Goal: Task Accomplishment & Management: Manage account settings

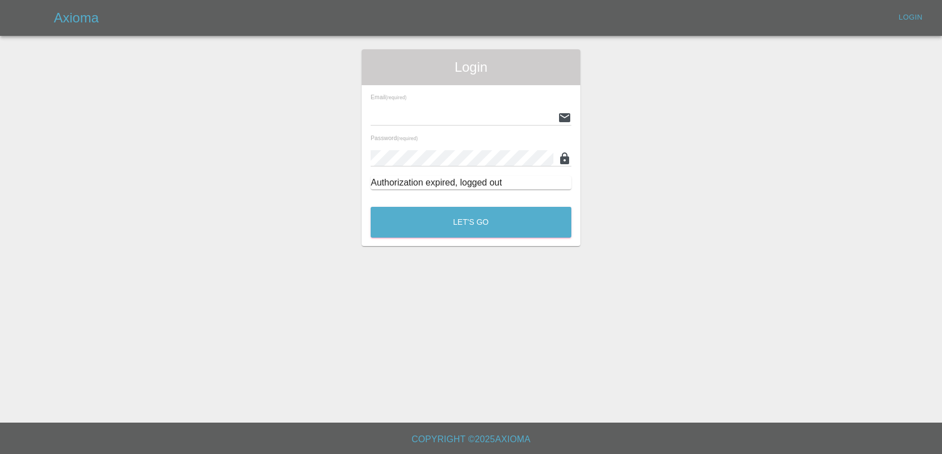
type input "[EMAIL_ADDRESS][DOMAIN_NAME]"
click at [518, 202] on div "Let's Go" at bounding box center [471, 220] width 202 height 42
click at [513, 206] on div "Let's Go" at bounding box center [471, 220] width 202 height 42
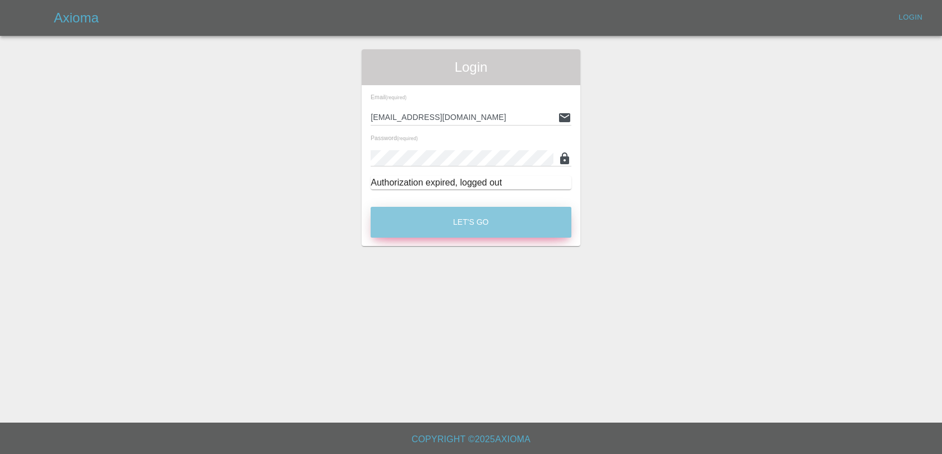
click at [482, 218] on button "Let's Go" at bounding box center [471, 222] width 201 height 31
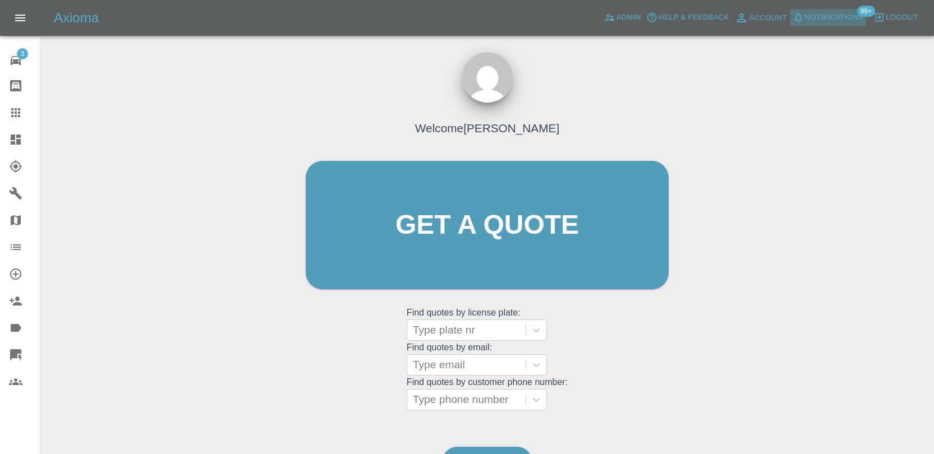
click at [848, 13] on span "Notifications" at bounding box center [834, 17] width 58 height 13
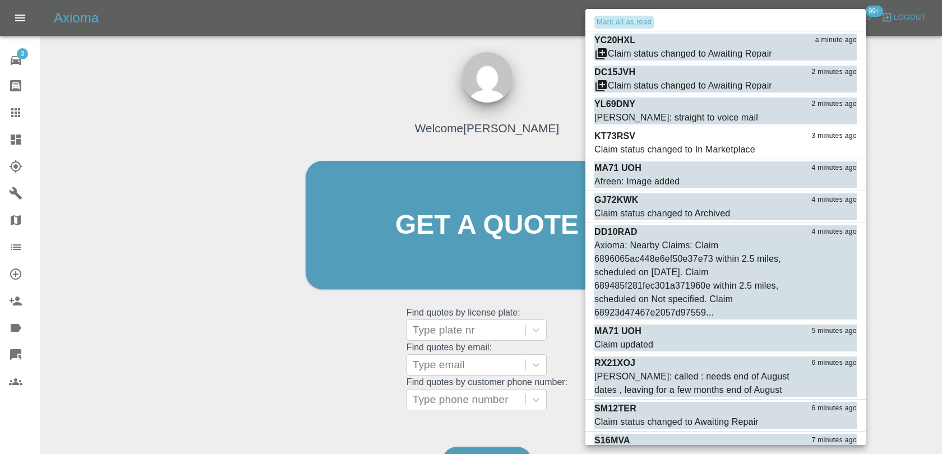
click at [605, 22] on button "Mark all as read" at bounding box center [624, 22] width 59 height 13
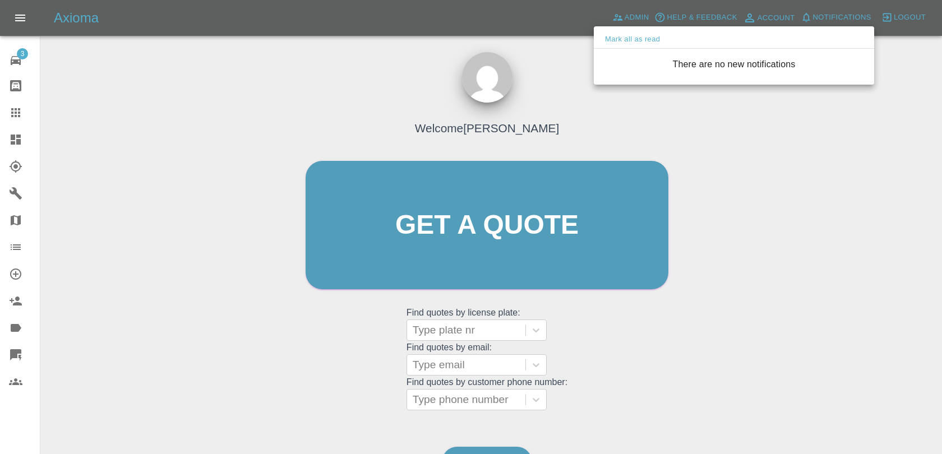
click at [558, 61] on div at bounding box center [471, 227] width 942 height 454
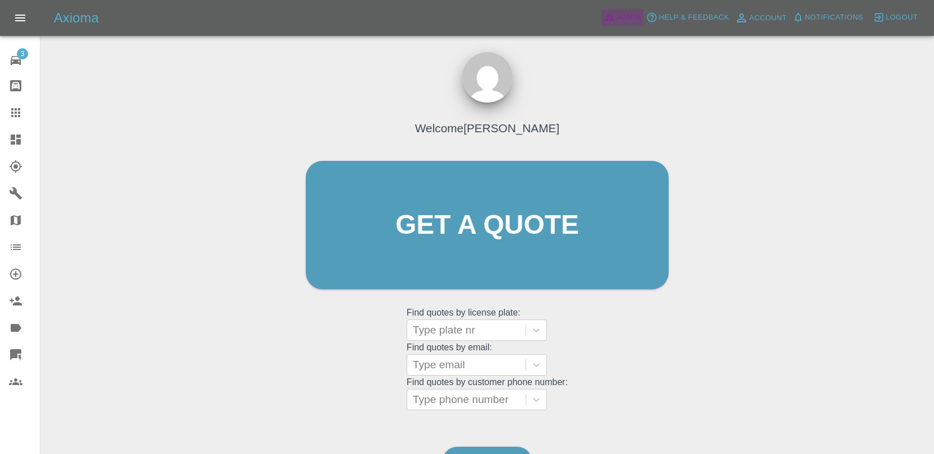
click at [619, 15] on span "Admin" at bounding box center [628, 17] width 25 height 13
